Goal: Information Seeking & Learning: Learn about a topic

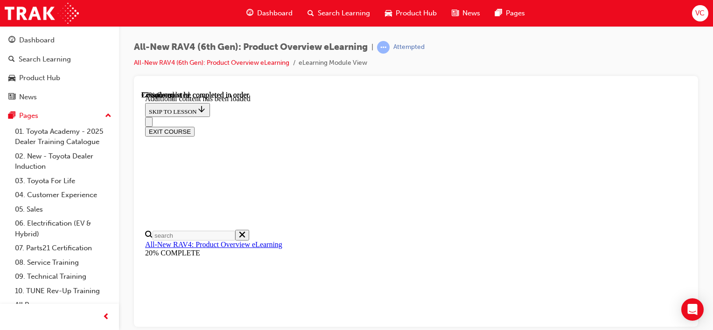
scroll to position [1221, 15]
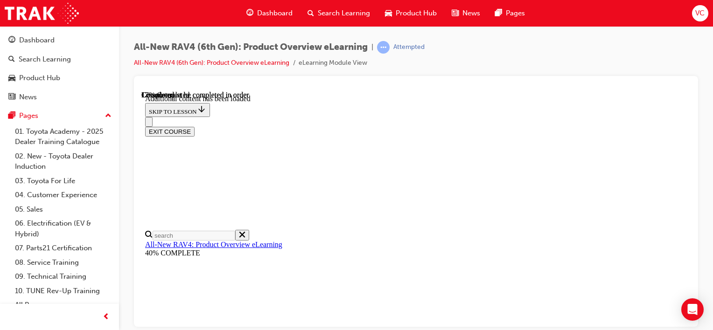
scroll to position [129, 0]
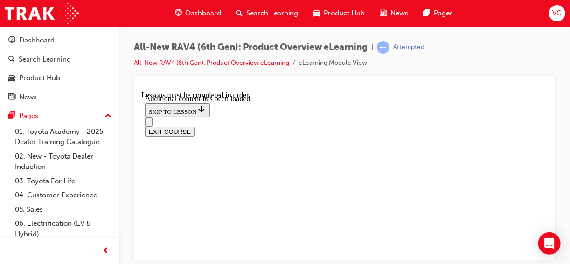
scroll to position [395, 0]
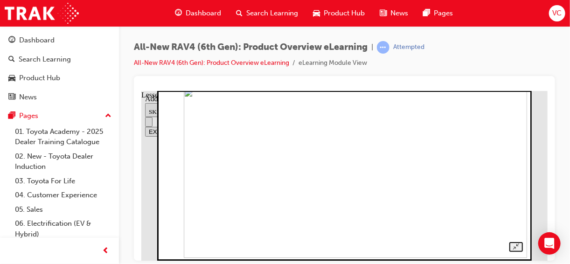
click at [459, 124] on img at bounding box center [355, 173] width 344 height 170
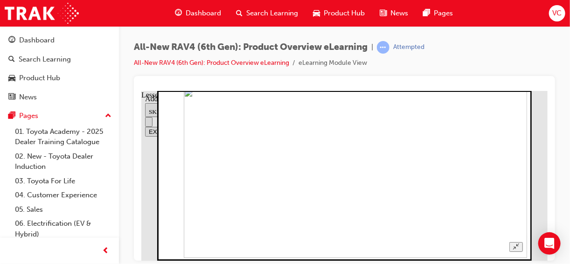
click at [523, 242] on button "Unzoom image" at bounding box center [516, 247] width 14 height 10
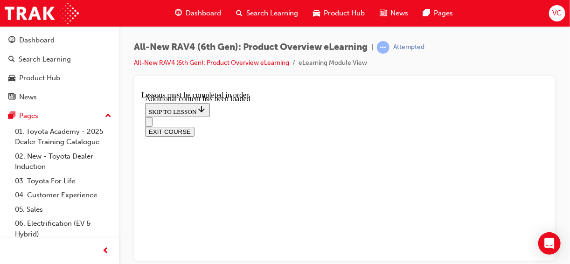
scroll to position [0, 0]
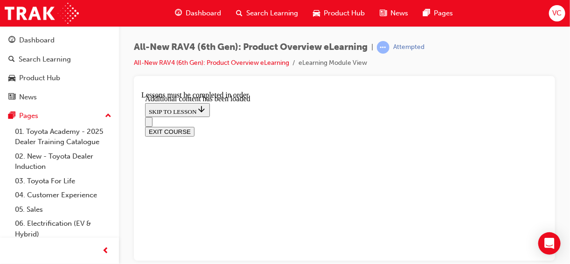
scroll to position [1152, 0]
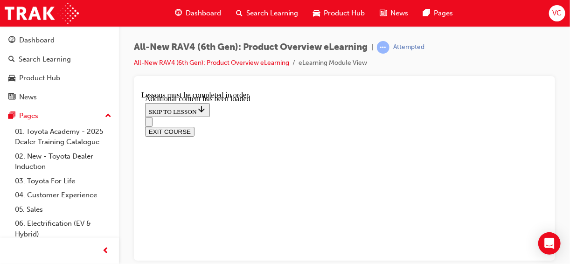
scroll to position [841, 0]
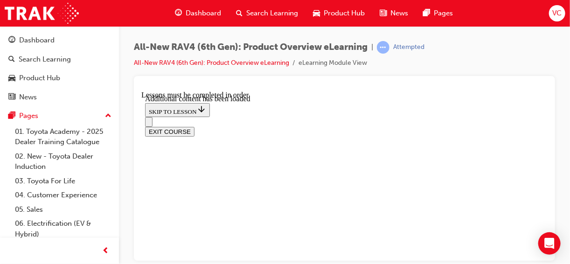
drag, startPoint x: 254, startPoint y: 219, endPoint x: 215, endPoint y: 215, distance: 39.9
drag, startPoint x: 218, startPoint y: 218, endPoint x: 275, endPoint y: 217, distance: 57.4
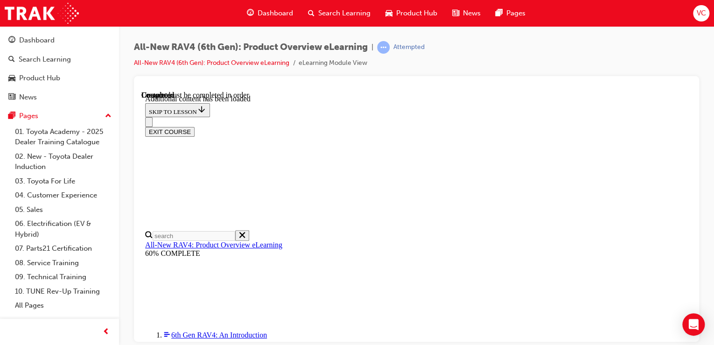
scroll to position [903, 0]
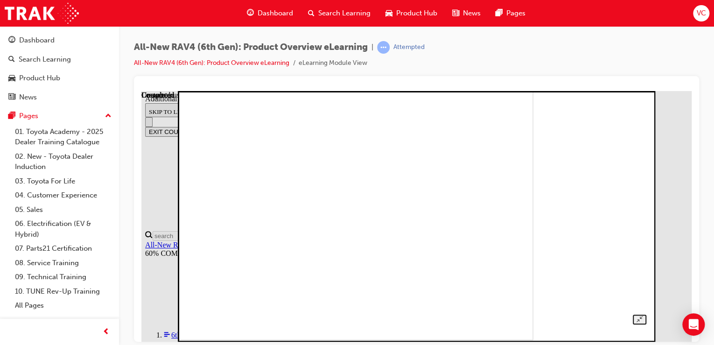
click at [518, 157] on img at bounding box center [310, 214] width 446 height 251
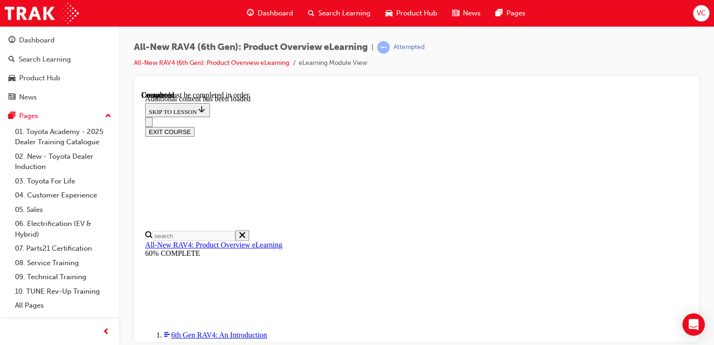
scroll to position [1239, 0]
